Goal: Task Accomplishment & Management: Manage account settings

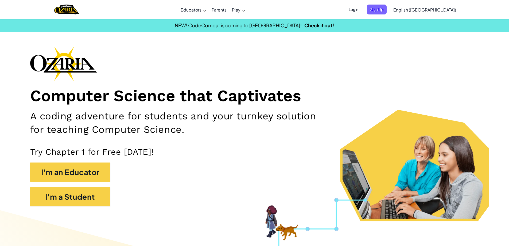
click at [362, 11] on span "Login" at bounding box center [354, 10] width 16 height 10
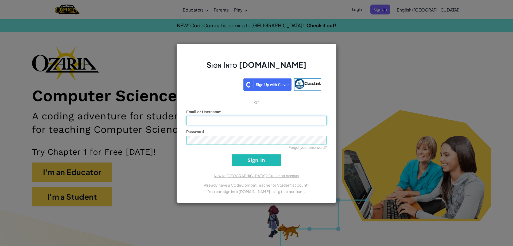
click at [273, 123] on input "Email or Username :" at bounding box center [256, 120] width 141 height 9
type input "JillaniH"
click at [269, 145] on div "Forgot your password?" at bounding box center [256, 147] width 141 height 5
click at [262, 159] on input "Sign In" at bounding box center [256, 160] width 49 height 12
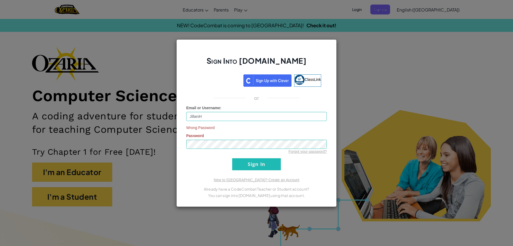
click at [280, 140] on div "Wrong Password Password Forgot your password?" at bounding box center [256, 139] width 141 height 29
click at [278, 166] on input "Sign In" at bounding box center [256, 164] width 49 height 12
